Goal: Task Accomplishment & Management: Manage account settings

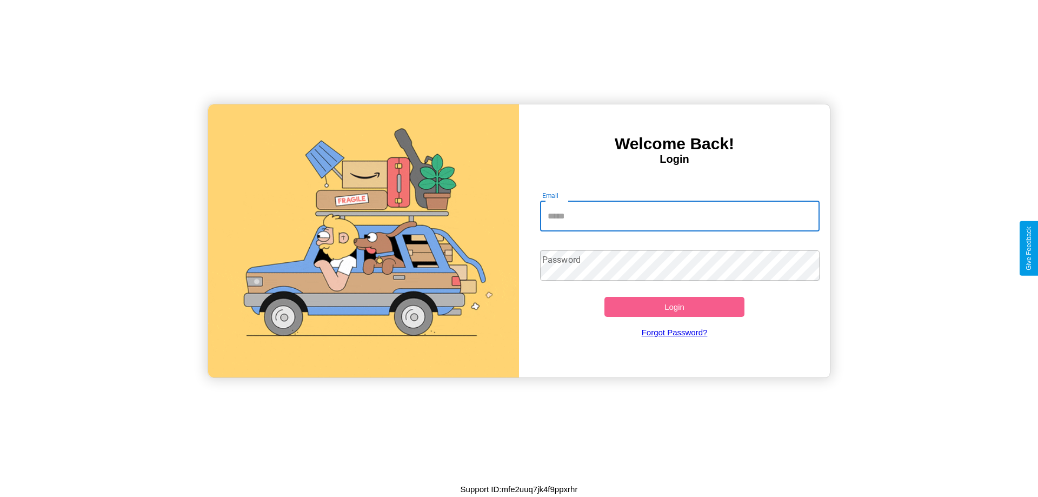
click at [680, 216] on input "Email" at bounding box center [680, 216] width 280 height 30
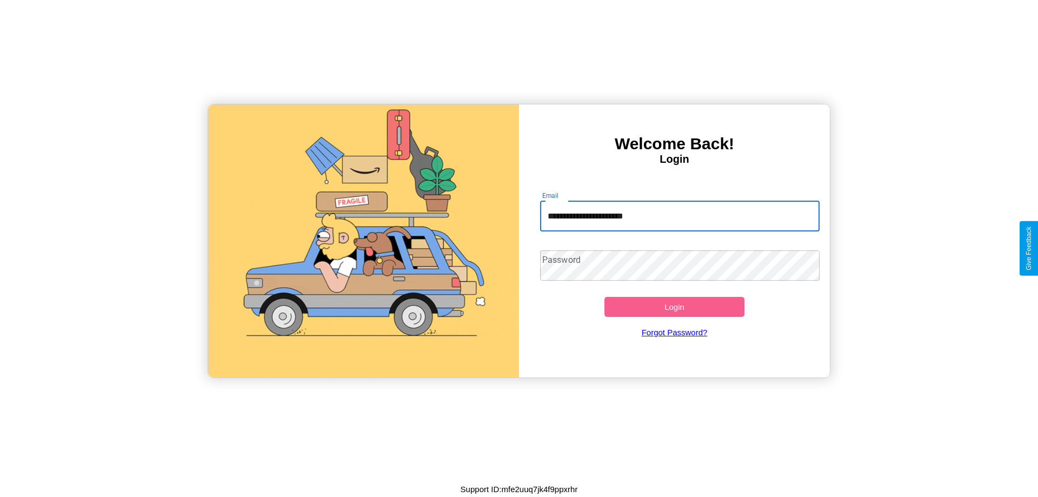
type input "**********"
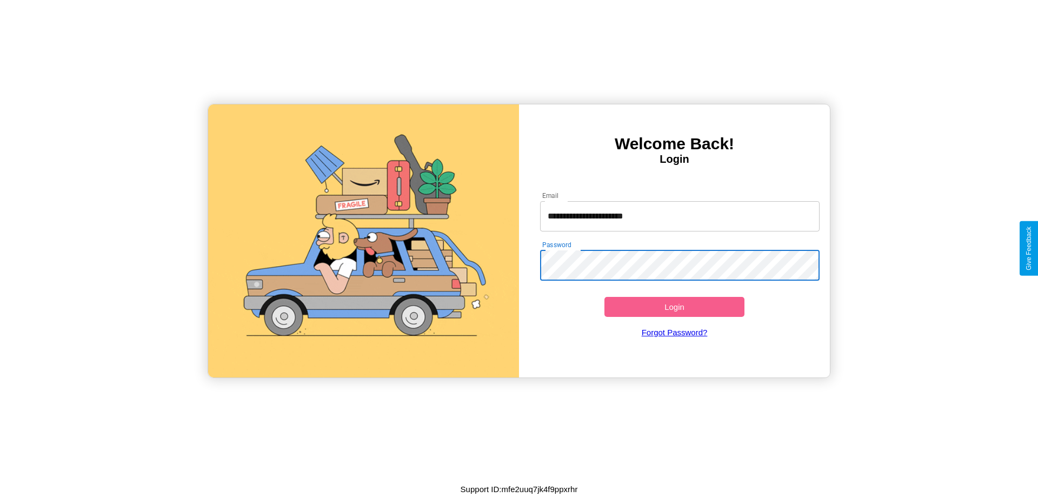
click at [674, 307] on button "Login" at bounding box center [675, 307] width 140 height 20
